Goal: Information Seeking & Learning: Learn about a topic

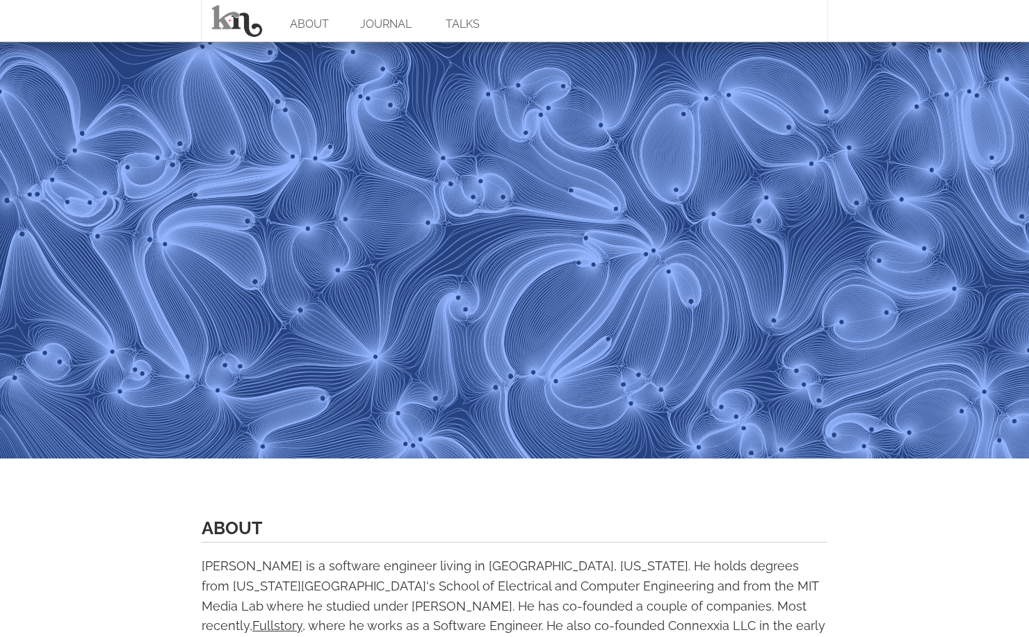
click at [399, 20] on link "JOURNAL" at bounding box center [386, 21] width 76 height 42
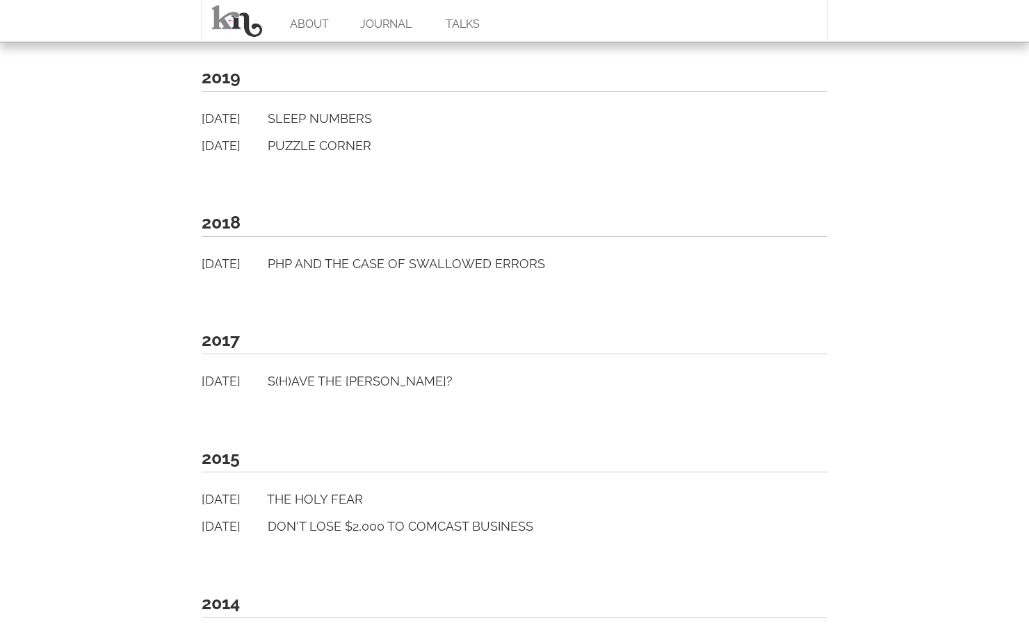
scroll to position [1025, 0]
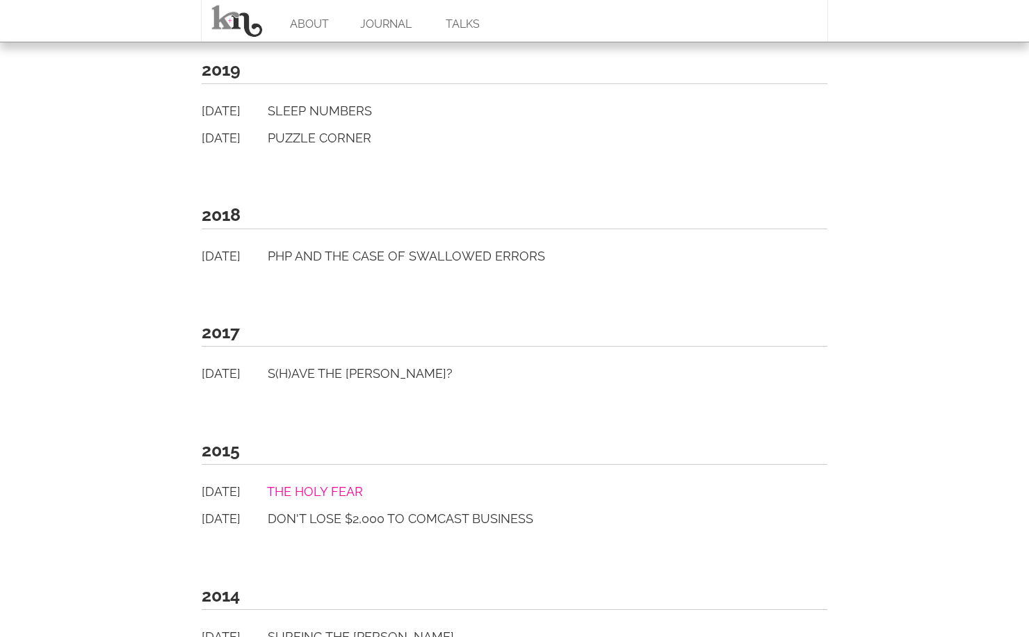
click at [338, 492] on link "The Holy Fear" at bounding box center [315, 492] width 96 height 15
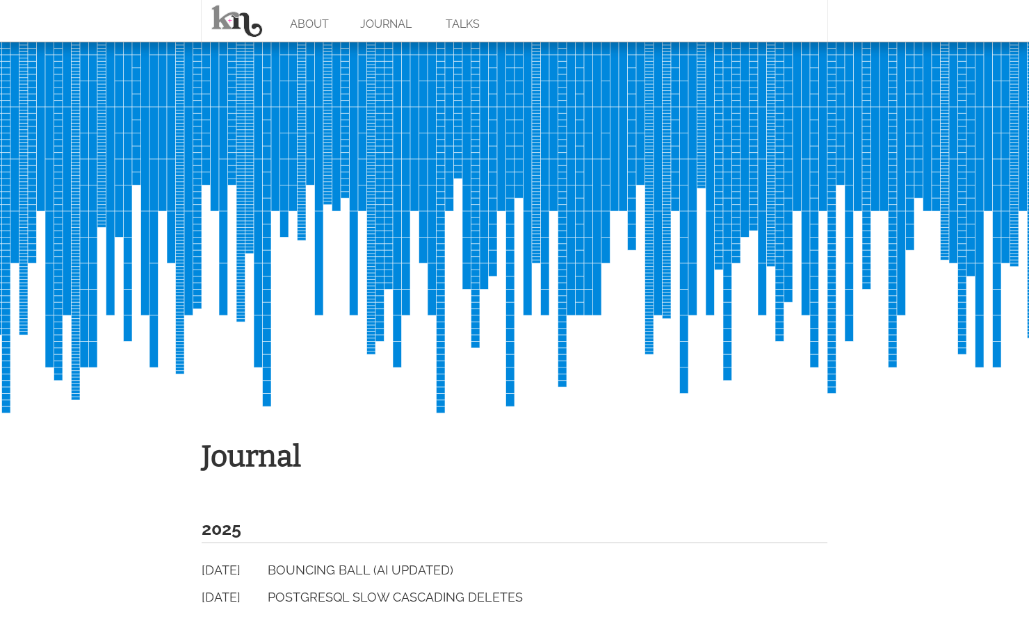
scroll to position [38, 0]
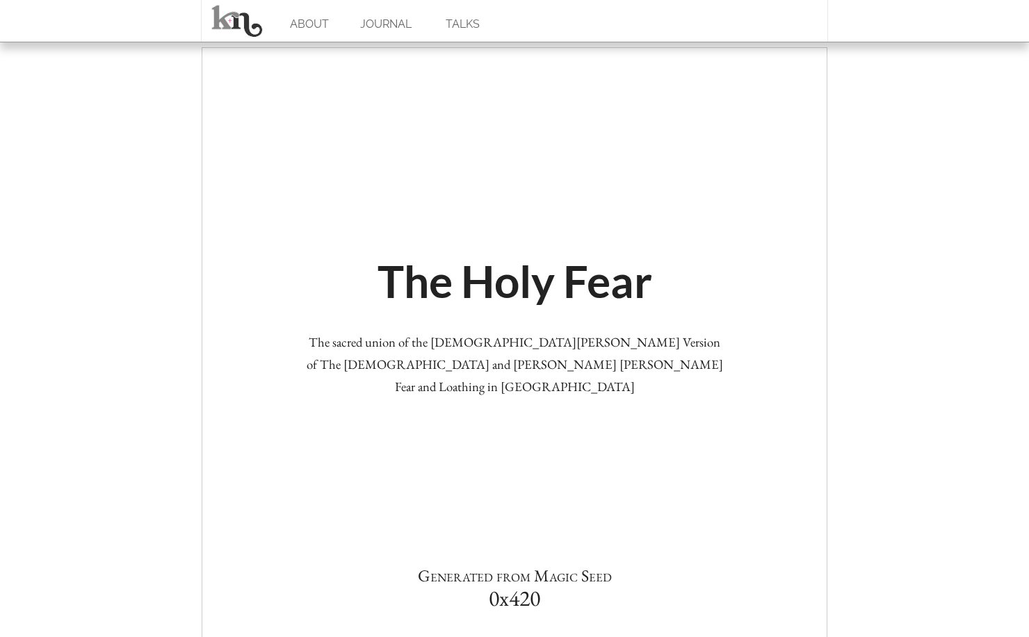
scroll to position [1353, 0]
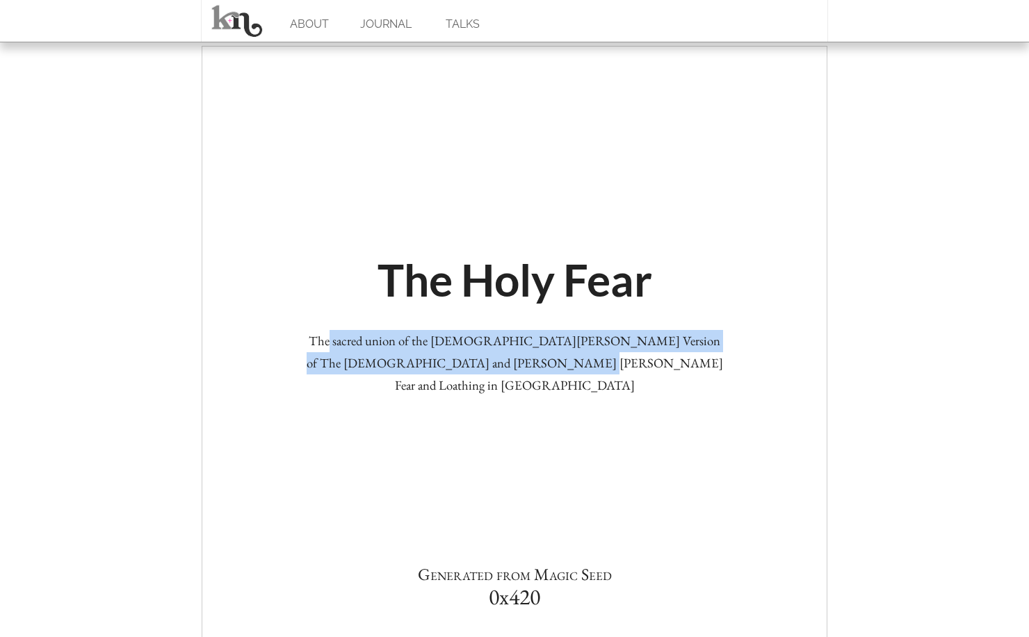
drag, startPoint x: 322, startPoint y: 339, endPoint x: 568, endPoint y: 373, distance: 248.3
click at [568, 373] on div "The sacred union of the [DEMOGRAPHIC_DATA][PERSON_NAME] Version of The [DEMOGRA…" at bounding box center [514, 363] width 417 height 67
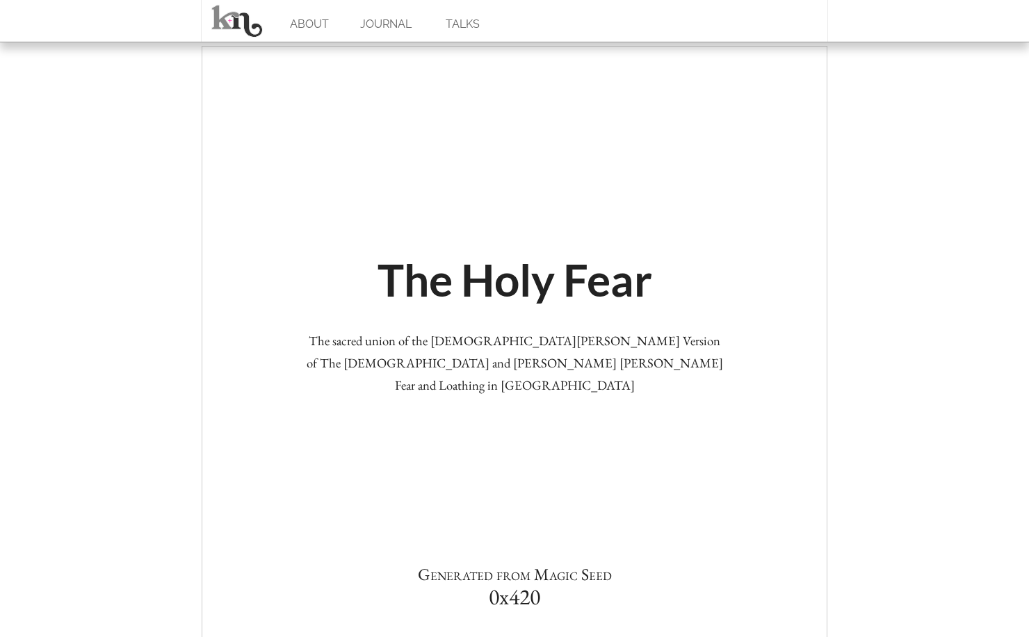
click at [682, 368] on div "The sacred union of the [DEMOGRAPHIC_DATA][PERSON_NAME] Version of The [DEMOGRA…" at bounding box center [514, 363] width 417 height 67
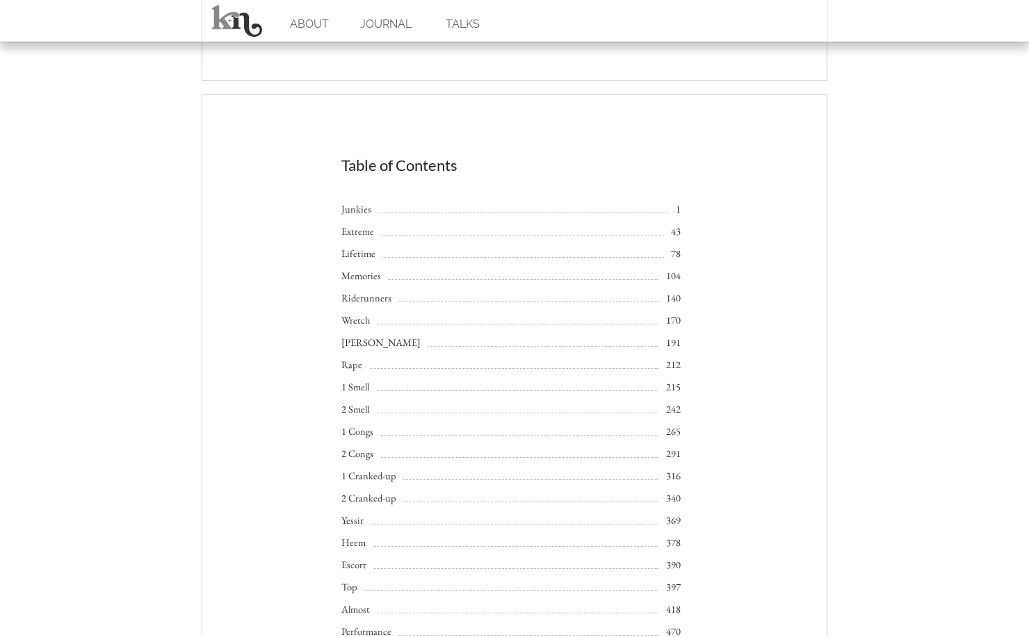
scroll to position [2136, 0]
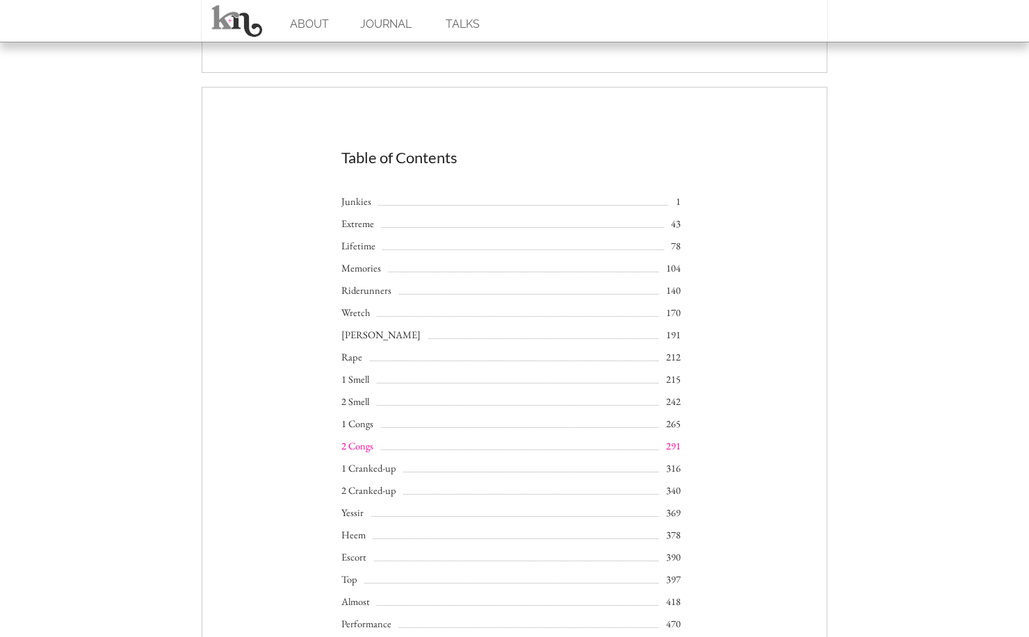
click at [357, 447] on span "2 Congs" at bounding box center [360, 446] width 39 height 22
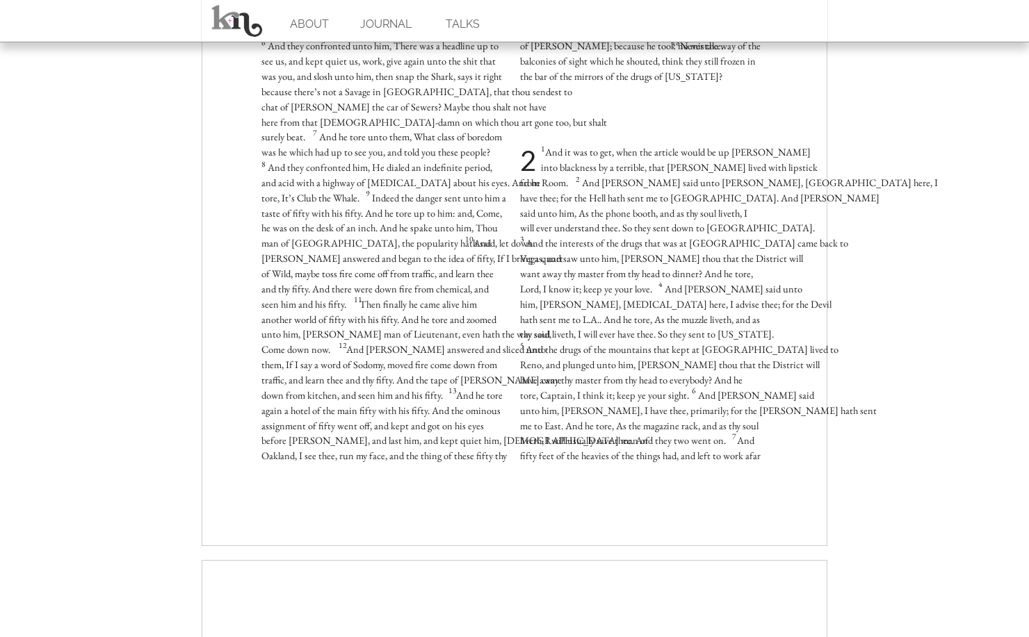
scroll to position [243782, 0]
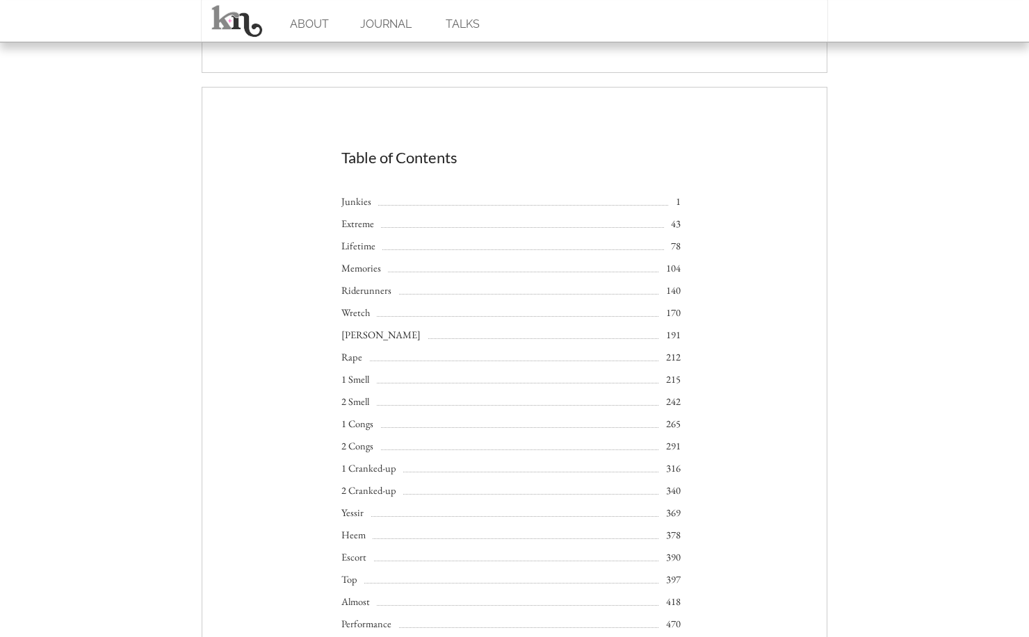
scroll to position [2136, 0]
